Goal: Transaction & Acquisition: Purchase product/service

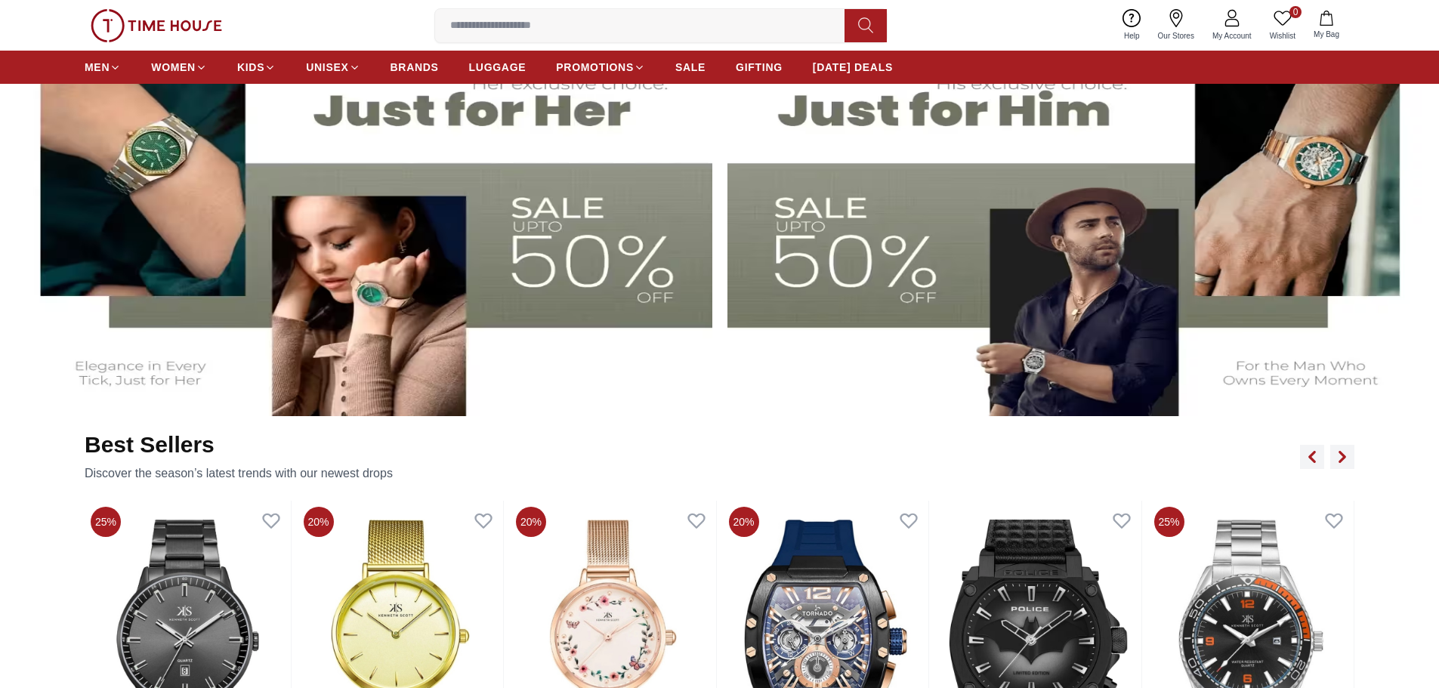
scroll to position [831, 0]
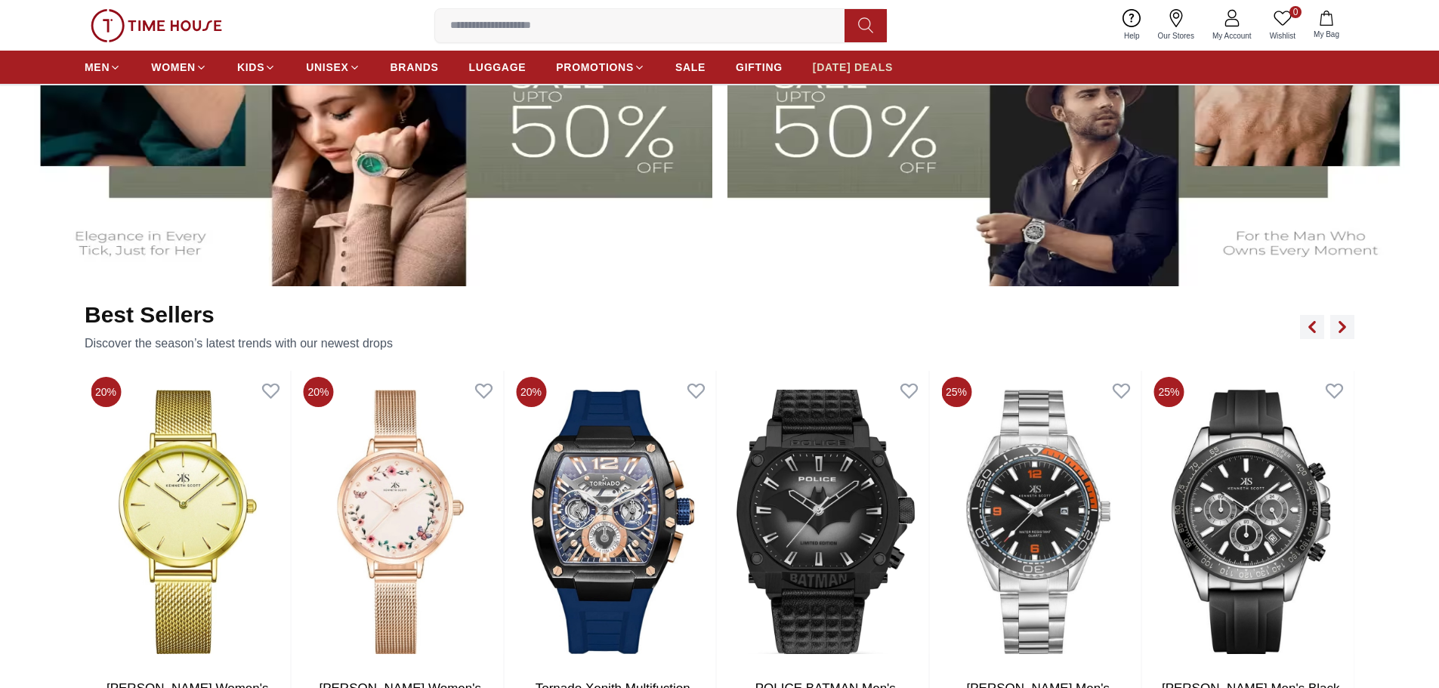
click at [882, 68] on span "[DATE] DEALS" at bounding box center [853, 67] width 80 height 15
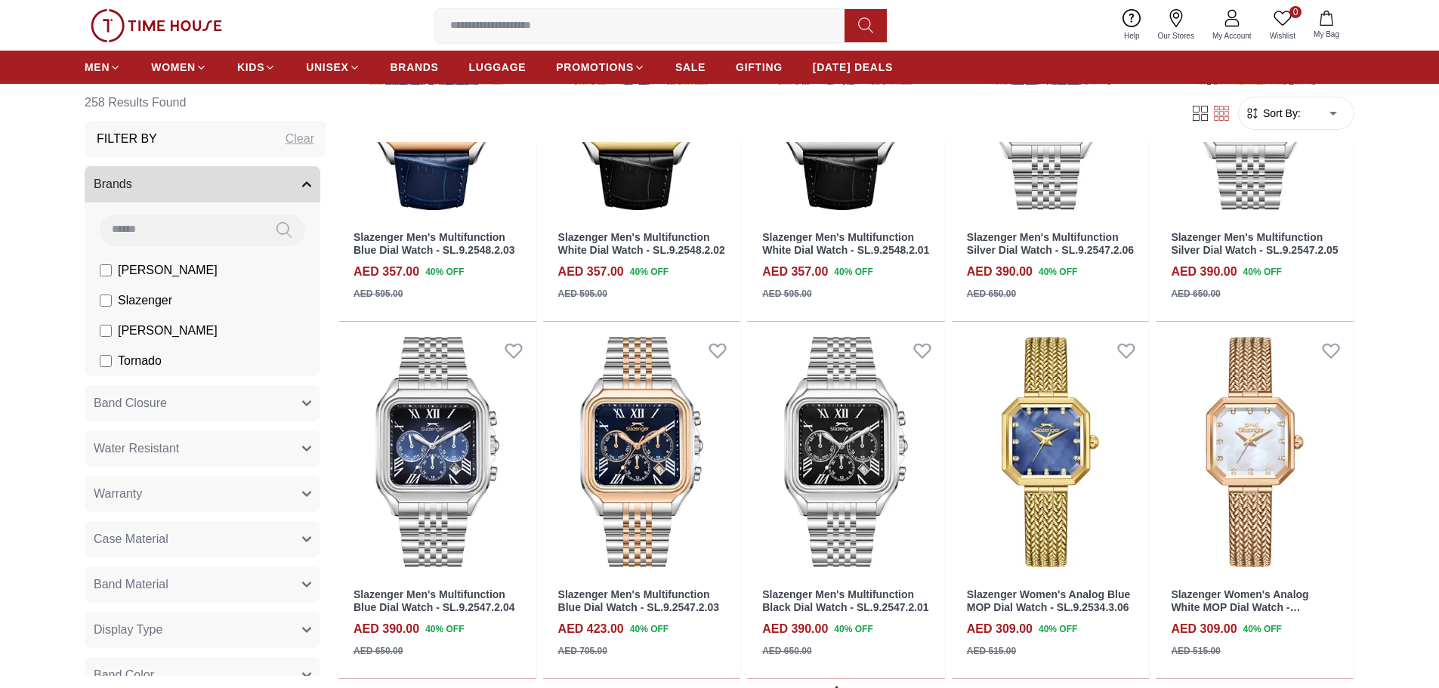
scroll to position [1889, 0]
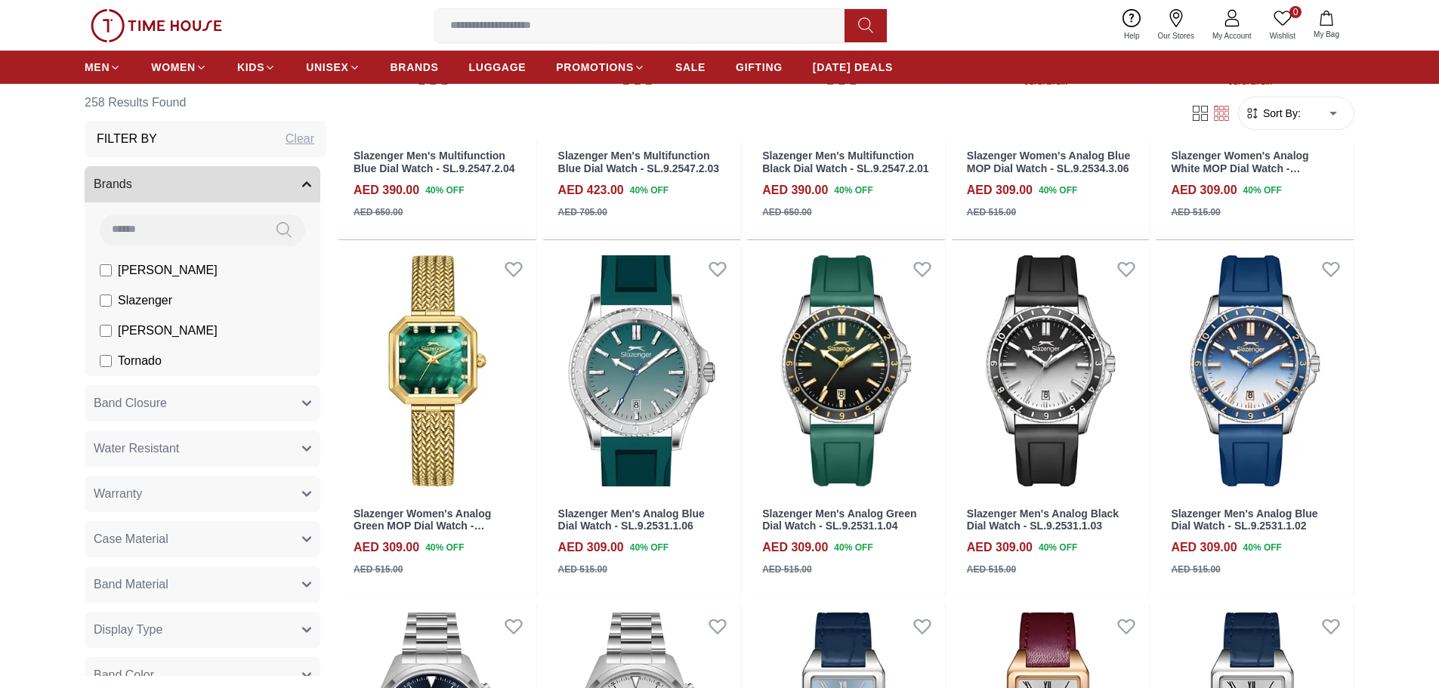
click at [172, 22] on img at bounding box center [156, 25] width 131 height 33
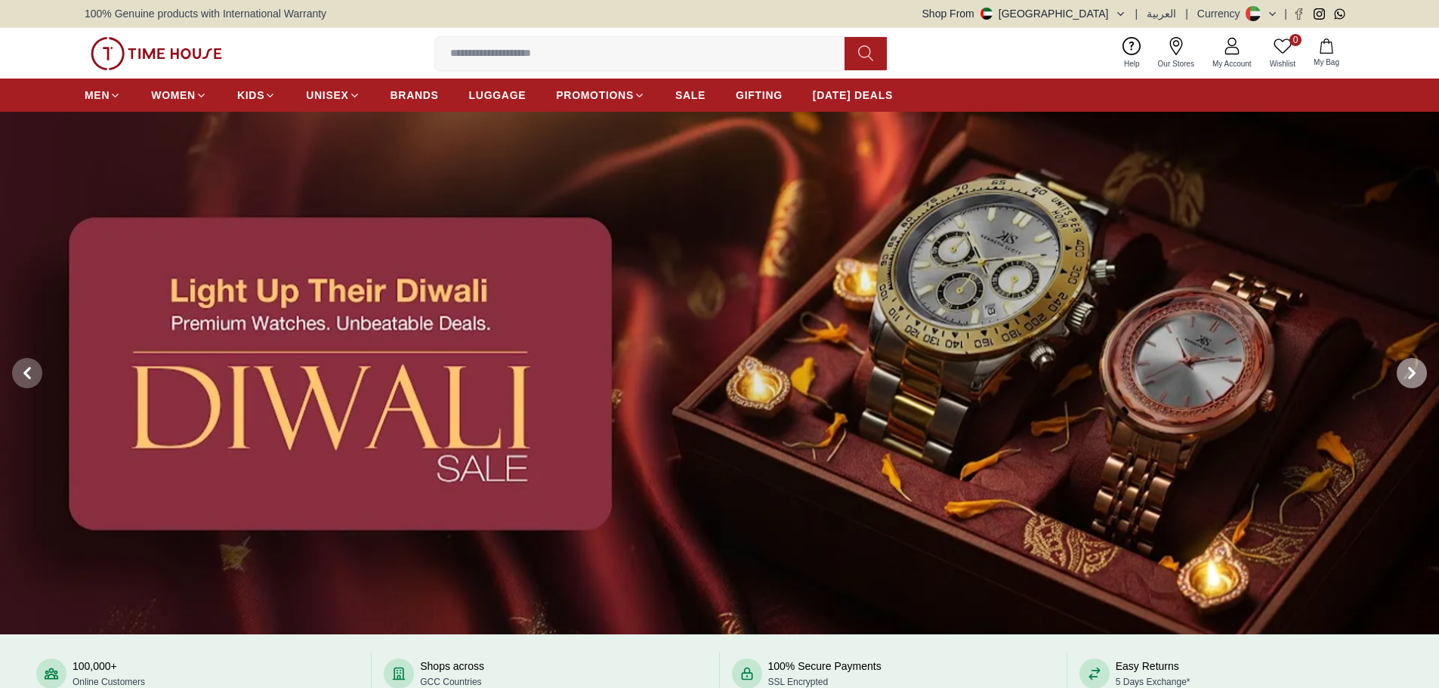
click at [1425, 378] on span at bounding box center [1412, 373] width 30 height 30
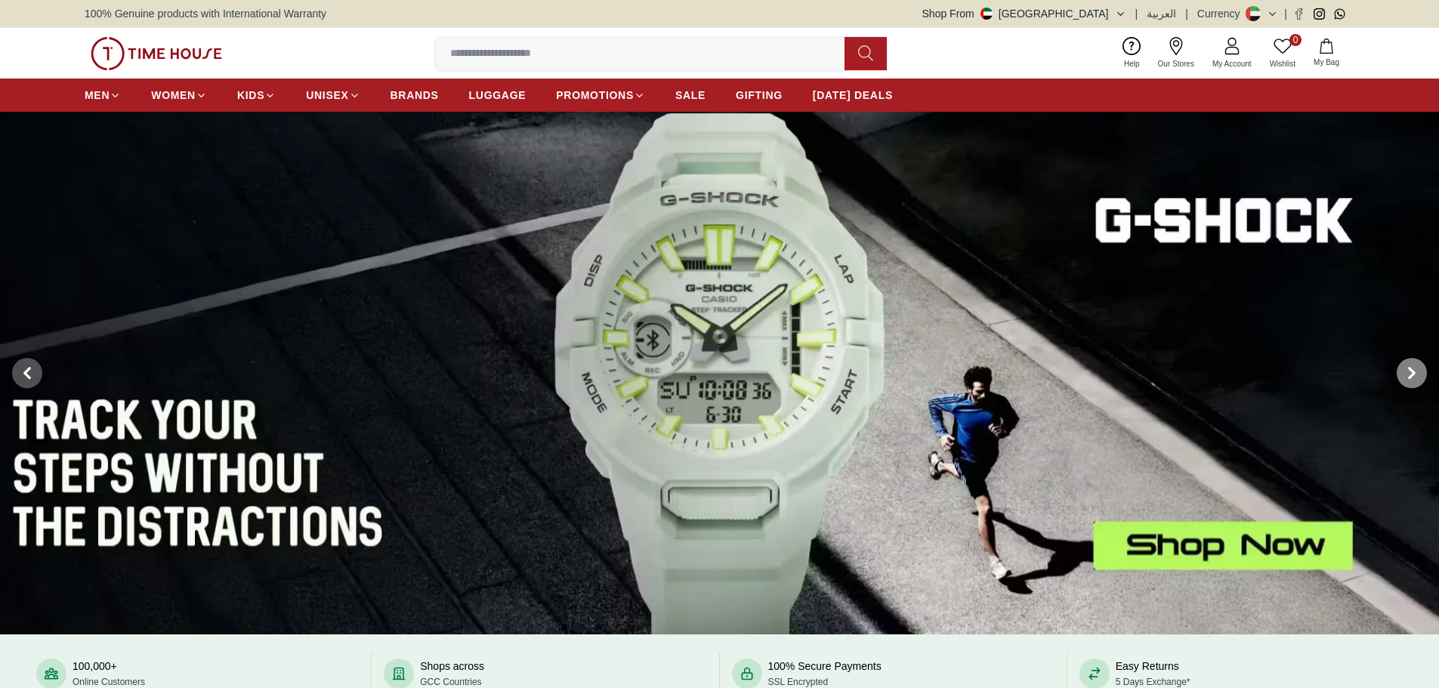
click at [1425, 378] on span at bounding box center [1412, 373] width 30 height 30
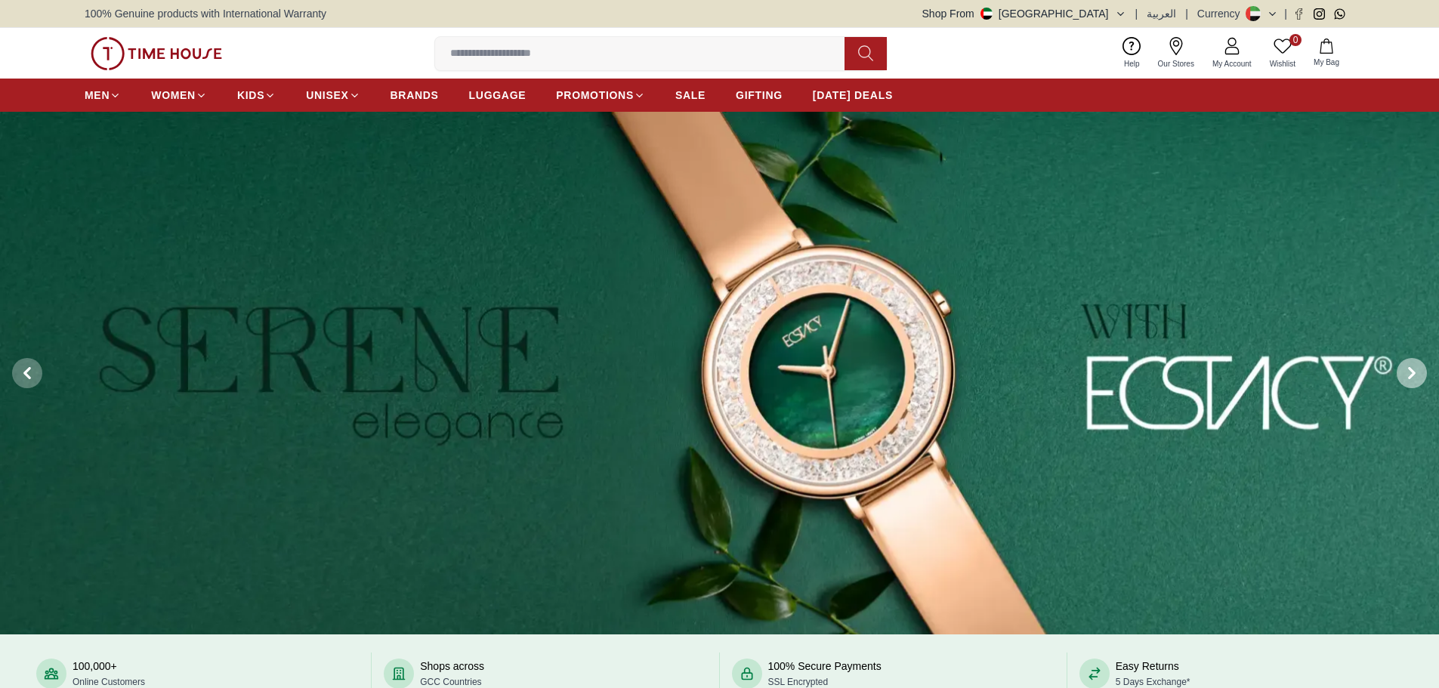
click at [1421, 378] on span at bounding box center [1412, 373] width 30 height 30
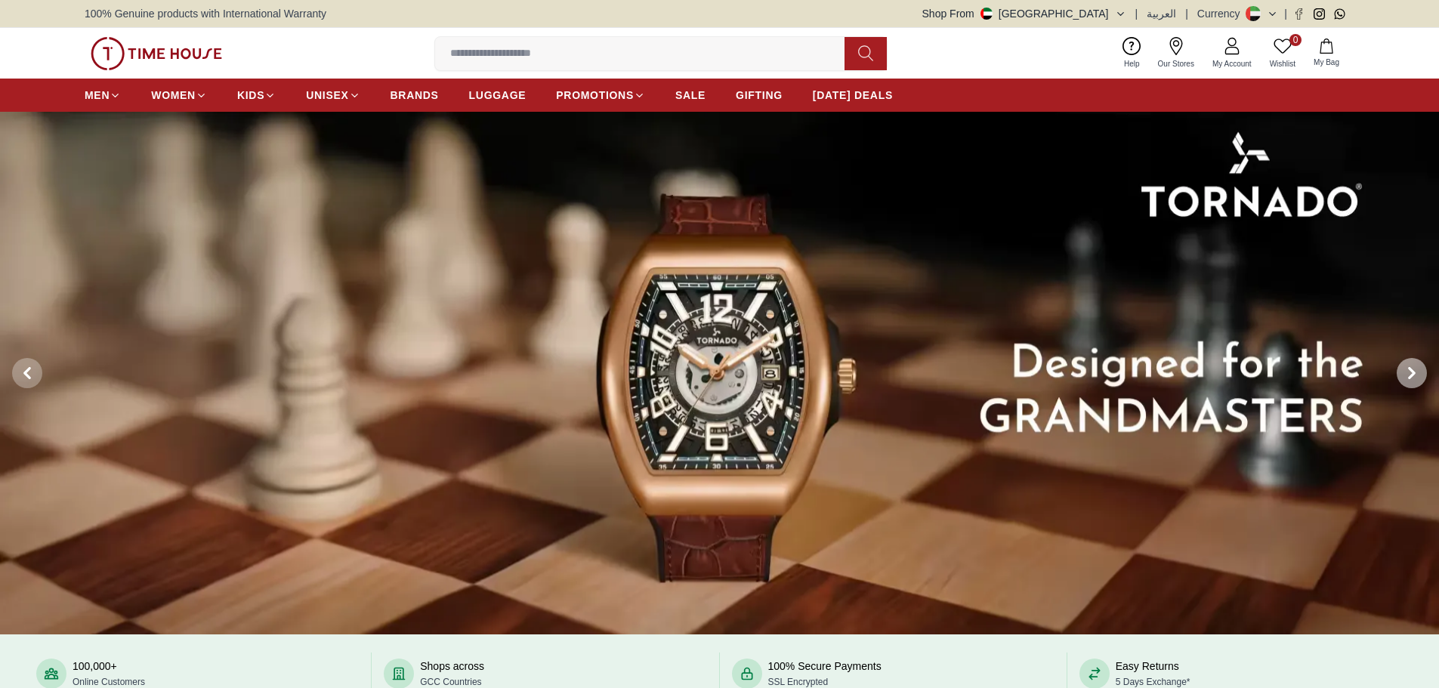
click at [1421, 378] on span at bounding box center [1412, 373] width 30 height 30
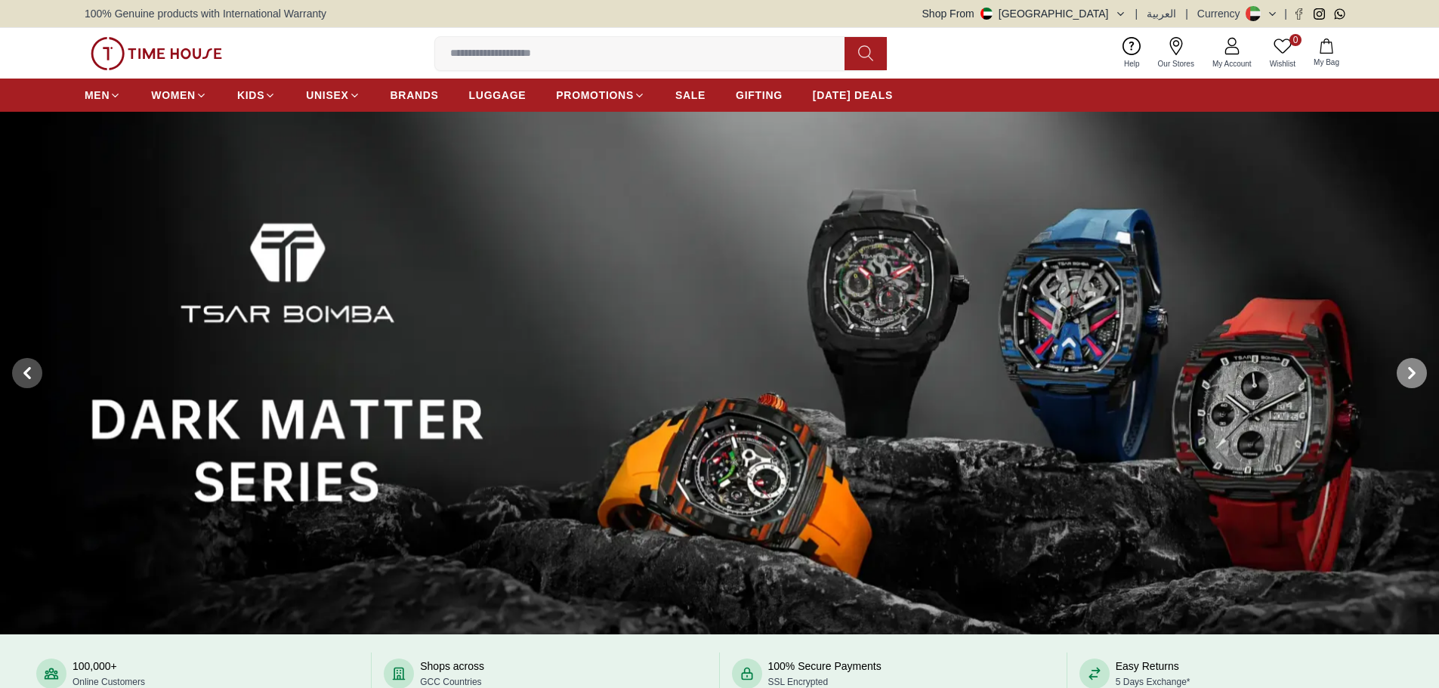
click at [1421, 378] on span at bounding box center [1412, 373] width 30 height 30
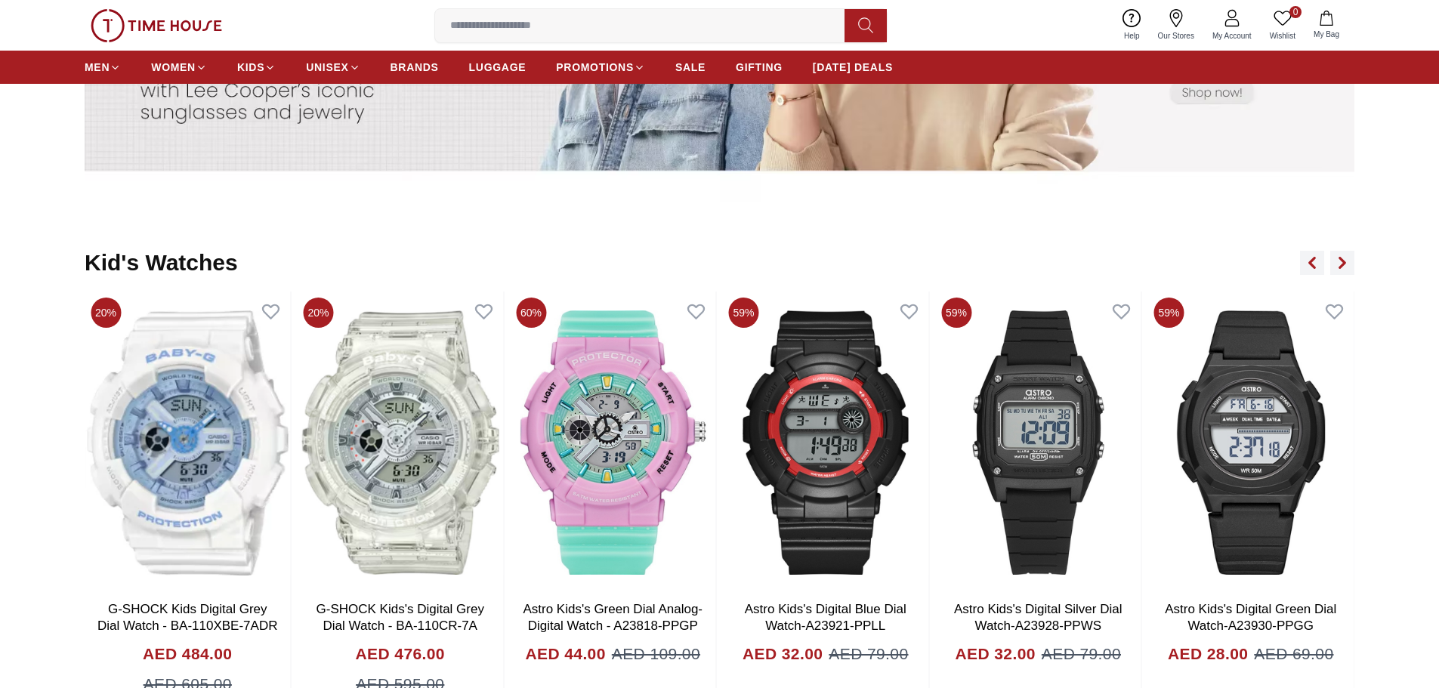
scroll to position [4153, 0]
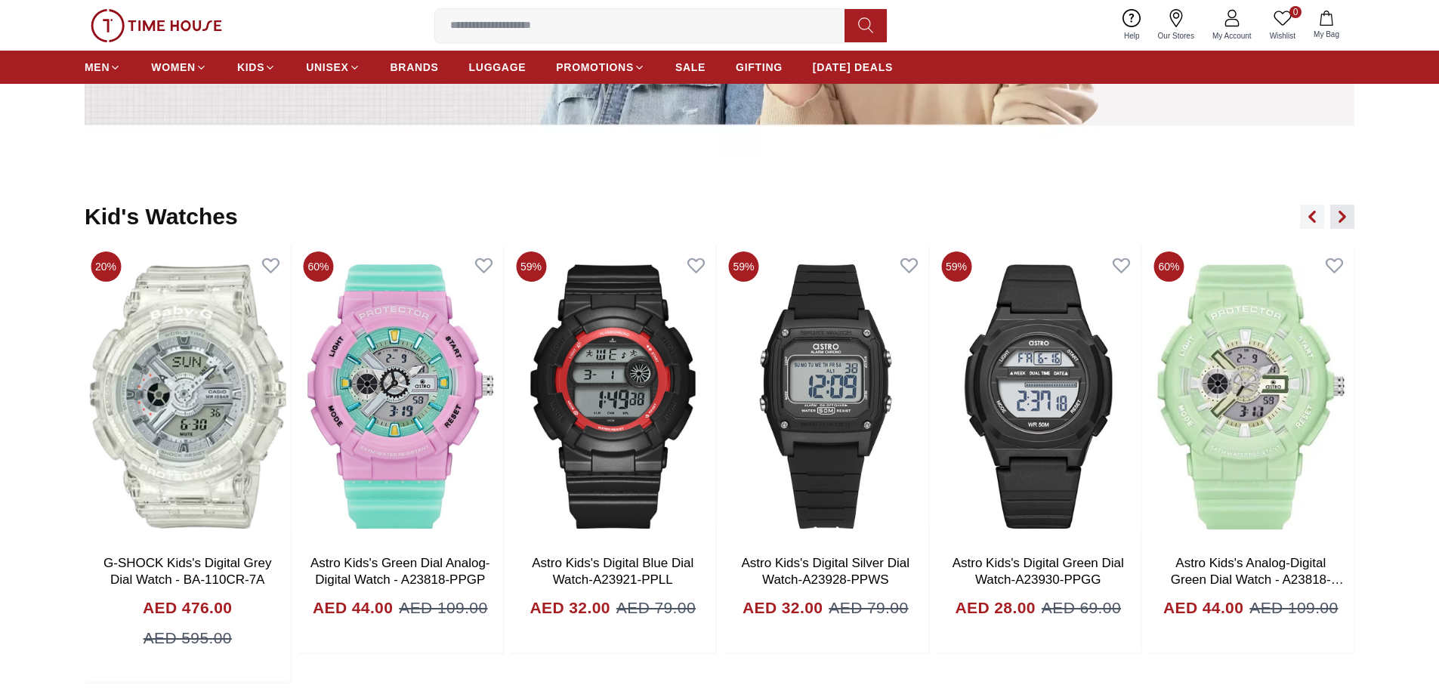
click at [1339, 218] on icon "button" at bounding box center [1343, 217] width 12 height 12
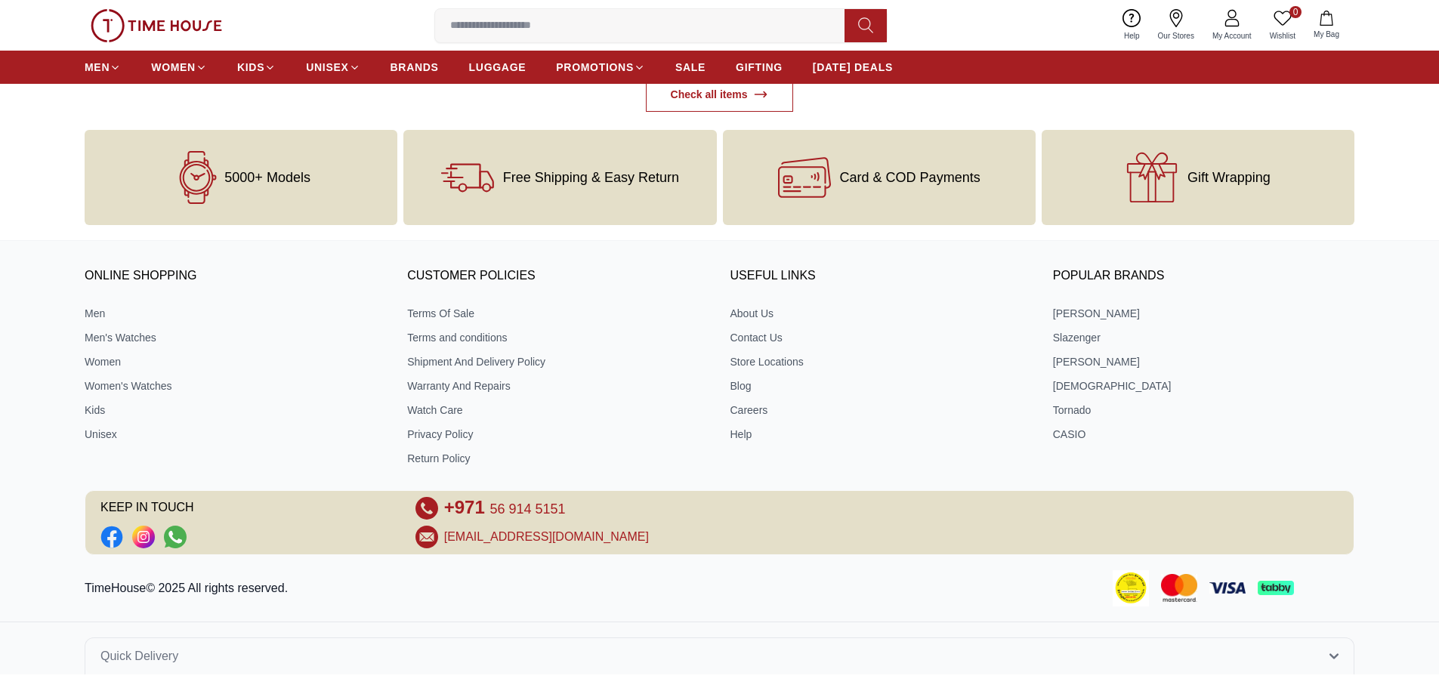
scroll to position [6476, 0]
